Goal: Communication & Community: Share content

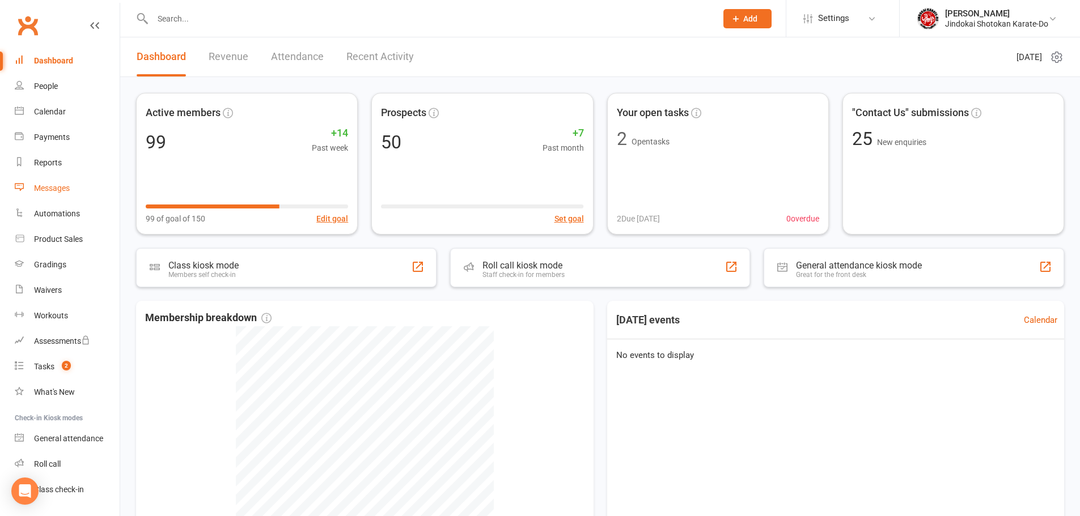
click at [57, 190] on div "Messages" at bounding box center [52, 188] width 36 height 9
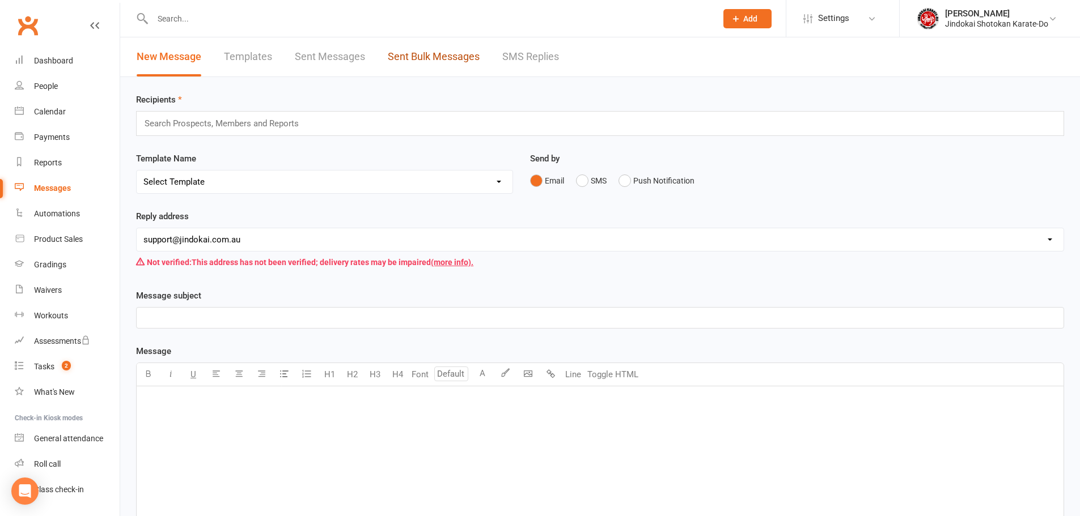
click at [435, 55] on link "Sent Bulk Messages" at bounding box center [434, 56] width 92 height 39
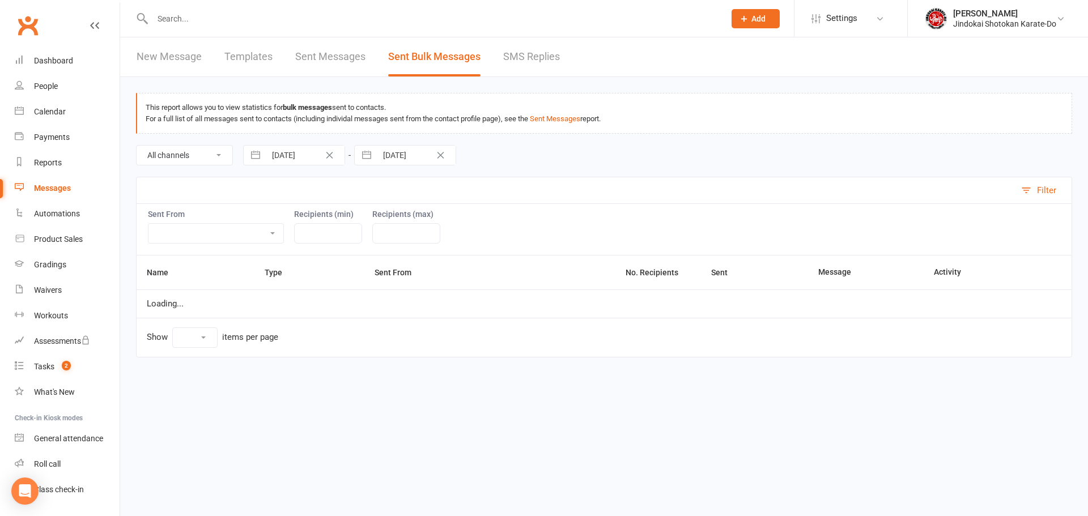
select select "10"
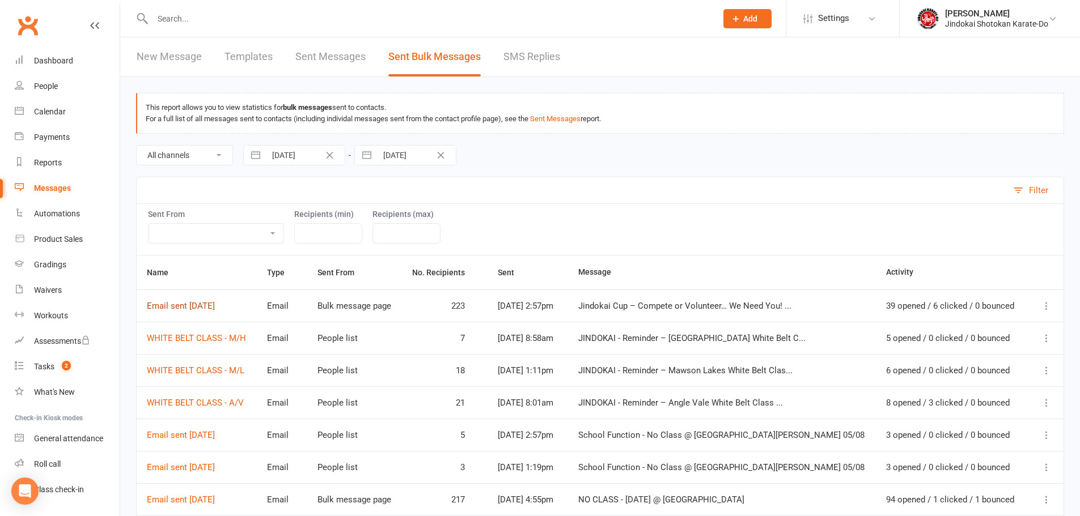
click at [196, 306] on link "Email sent 10 Aug 2025" at bounding box center [181, 306] width 68 height 10
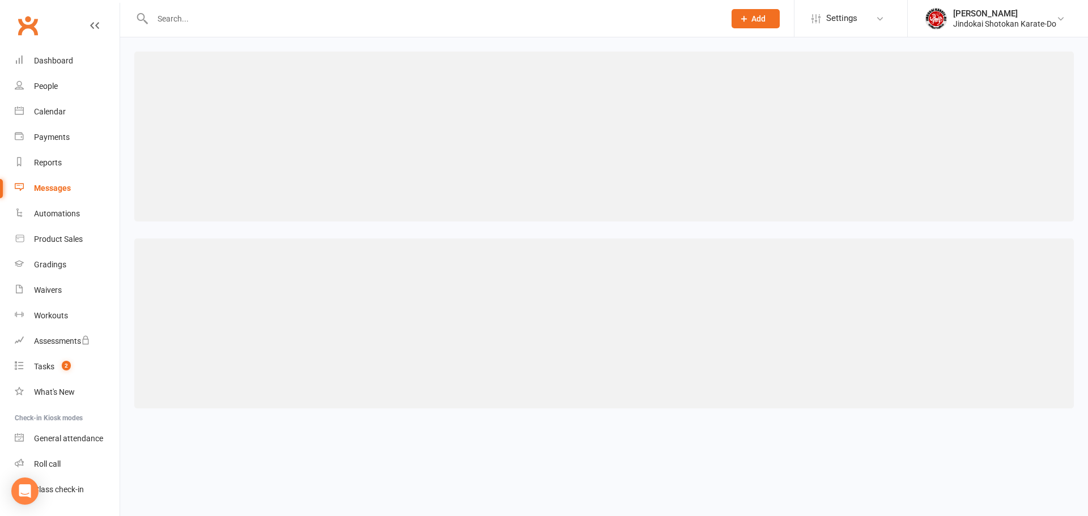
select select "100"
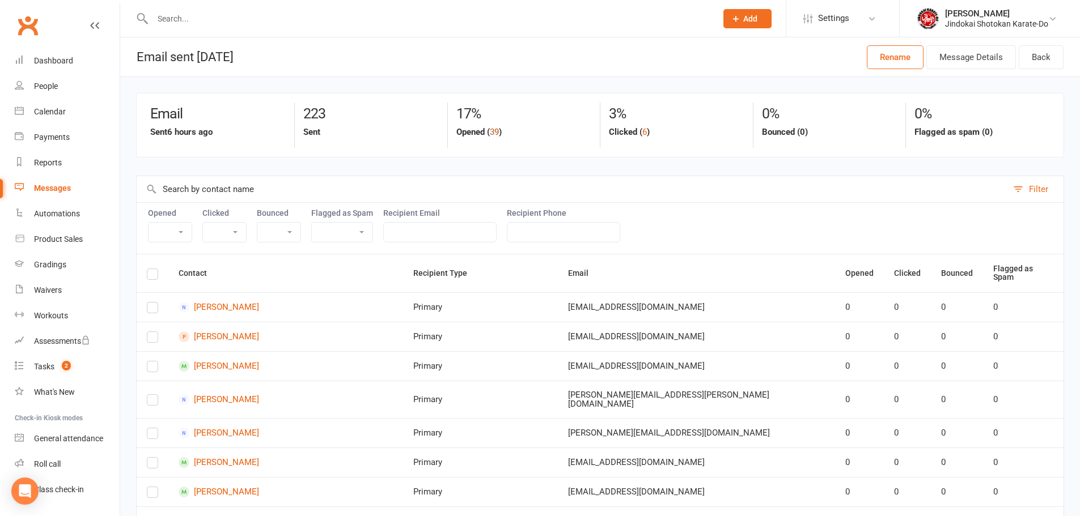
click at [494, 131] on button "39" at bounding box center [494, 132] width 9 height 14
select select "true"
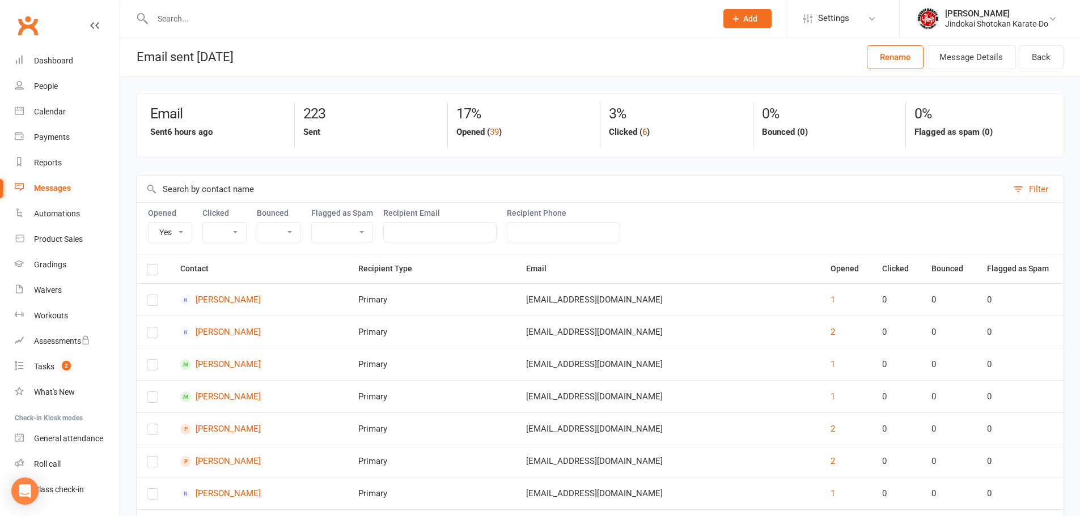
click at [645, 133] on button "6" at bounding box center [644, 132] width 5 height 14
select select "true"
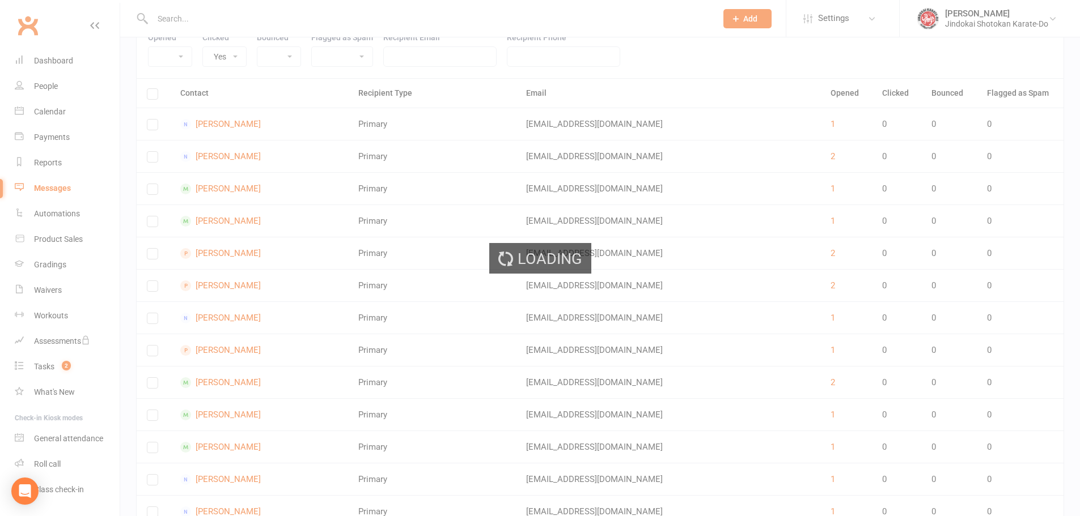
scroll to position [49, 0]
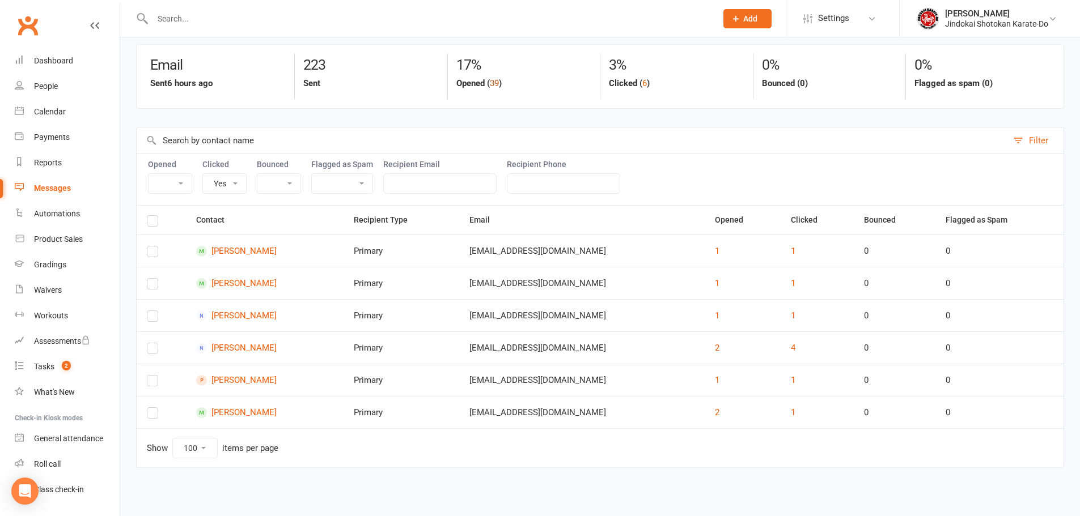
click at [495, 83] on button "39" at bounding box center [494, 84] width 9 height 14
select select "true"
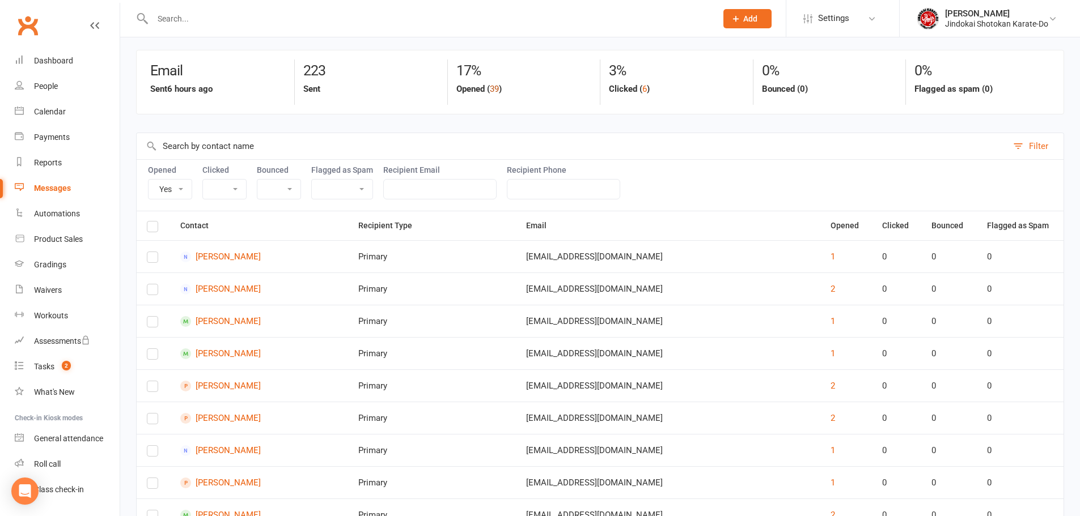
scroll to position [0, 0]
